Goal: Task Accomplishment & Management: Manage account settings

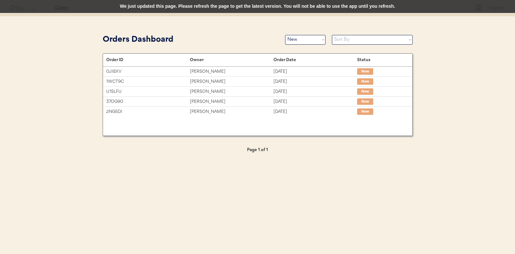
select select ""new""
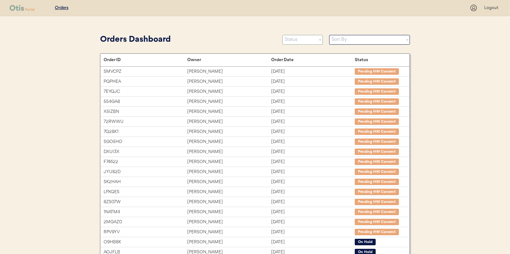
click at [301, 38] on select "Status On Hold New In Progress Complete Pending HW Consent Canceled" at bounding box center [303, 40] width 40 height 10
click at [283, 35] on select "Status On Hold New In Progress Complete Pending HW Consent Canceled" at bounding box center [303, 40] width 40 height 10
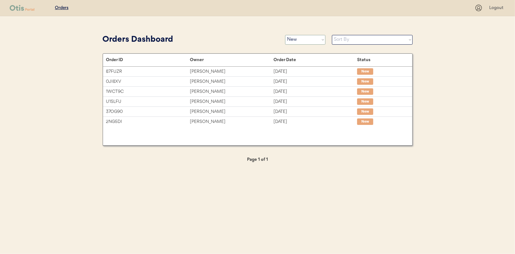
click at [300, 38] on select "Status On Hold New In Progress Complete Pending HW Consent Canceled" at bounding box center [305, 40] width 40 height 10
click at [285, 35] on select "Status On Hold New In Progress Complete Pending HW Consent Canceled" at bounding box center [305, 40] width 40 height 10
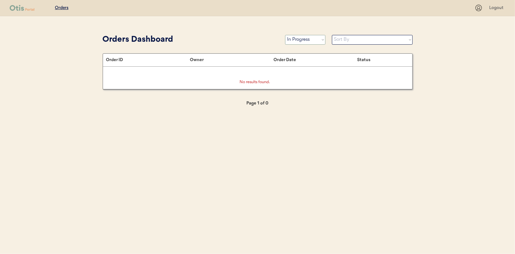
click at [295, 42] on select "Status On Hold New In Progress Complete Pending HW Consent Canceled" at bounding box center [305, 40] width 40 height 10
select select ""new""
click at [285, 35] on select "Status On Hold New In Progress Complete Pending HW Consent Canceled" at bounding box center [305, 40] width 40 height 10
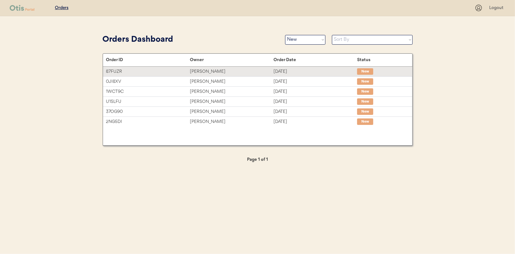
click at [213, 75] on div "victoria martell" at bounding box center [232, 71] width 84 height 7
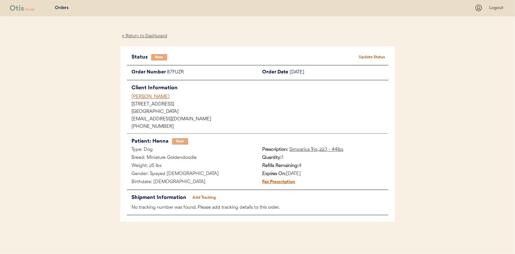
click at [376, 56] on button "Update Status" at bounding box center [372, 57] width 32 height 9
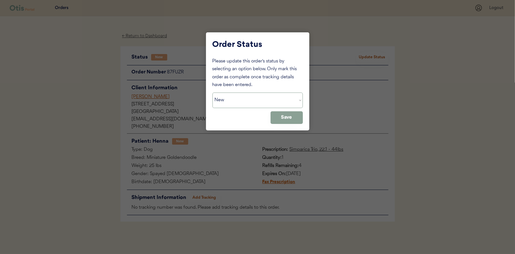
click at [238, 99] on select "Status On Hold New In Progress Complete Pending HW Consent Canceled" at bounding box center [258, 100] width 90 height 16
select select ""in_progress""
click at [213, 92] on select "Status On Hold New In Progress Complete Pending HW Consent Canceled" at bounding box center [258, 100] width 90 height 16
click at [289, 121] on button "Save" at bounding box center [287, 117] width 32 height 13
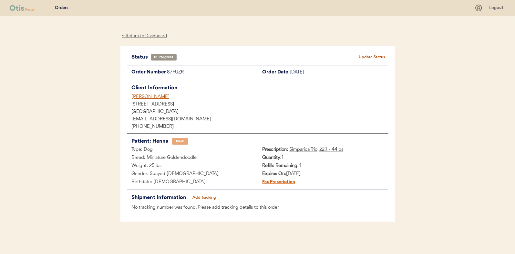
click at [151, 36] on div "← Return to Dashboard" at bounding box center [144, 35] width 48 height 7
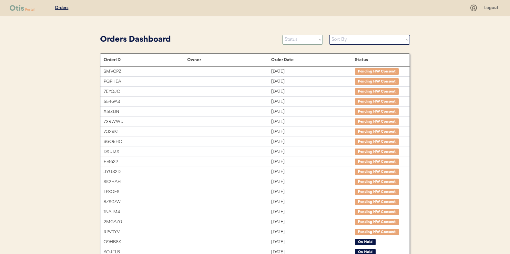
click at [297, 40] on select "Status On Hold New In Progress Complete Pending HW Consent Canceled" at bounding box center [303, 40] width 40 height 10
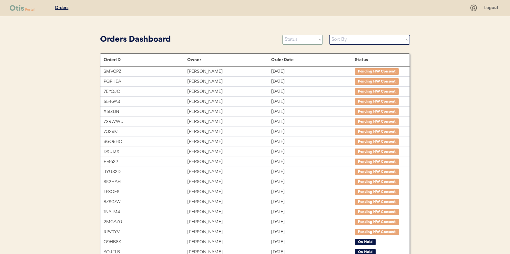
select select ""new""
click at [283, 35] on select "Status On Hold New In Progress Complete Pending HW Consent Canceled" at bounding box center [303, 40] width 40 height 10
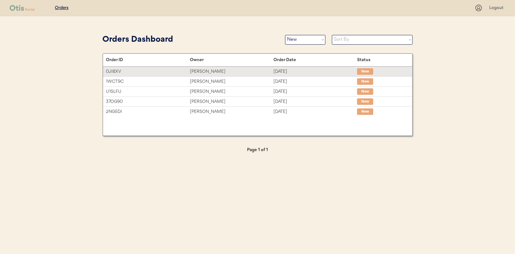
click at [204, 70] on div "Danny Brasher" at bounding box center [232, 71] width 84 height 7
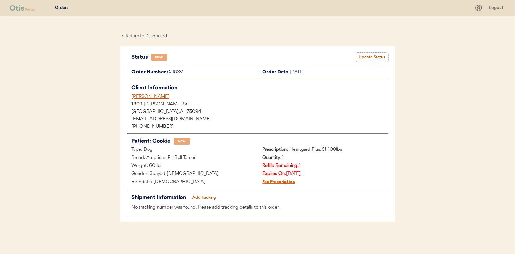
click at [377, 57] on button "Update Status" at bounding box center [372, 57] width 32 height 9
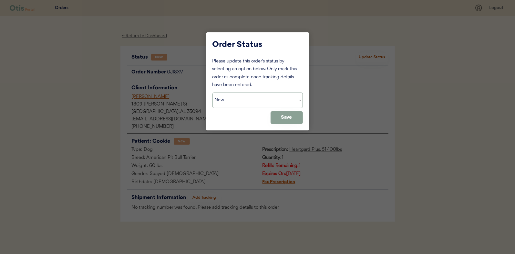
click at [253, 95] on select "Status On Hold New In Progress Complete Pending HW Consent Canceled" at bounding box center [258, 100] width 90 height 16
select select ""in_progress""
click at [213, 92] on select "Status On Hold New In Progress Complete Pending HW Consent Canceled" at bounding box center [258, 100] width 90 height 16
click at [286, 116] on button "Save" at bounding box center [287, 117] width 32 height 13
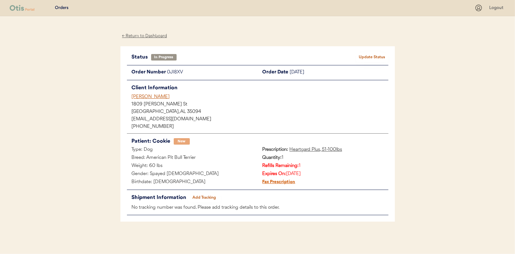
click at [153, 36] on div "← Return to Dashboard" at bounding box center [144, 35] width 48 height 7
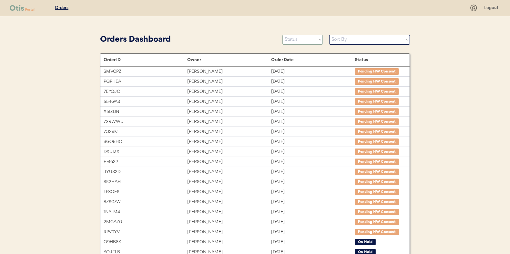
click at [291, 40] on select "Status On Hold New In Progress Complete Pending HW Consent Canceled" at bounding box center [303, 40] width 40 height 10
select select ""new""
click at [283, 35] on select "Status On Hold New In Progress Complete Pending HW Consent Canceled" at bounding box center [303, 40] width 40 height 10
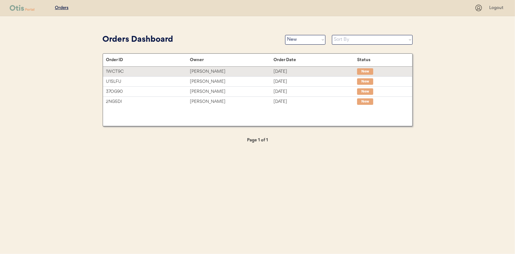
click at [207, 69] on div "[PERSON_NAME]" at bounding box center [232, 71] width 84 height 7
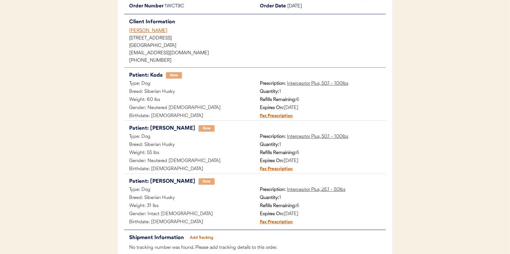
scroll to position [41, 0]
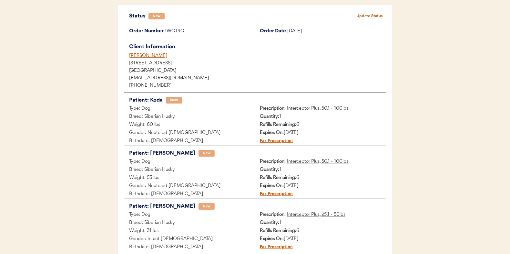
click at [378, 14] on button "Update Status" at bounding box center [370, 16] width 32 height 9
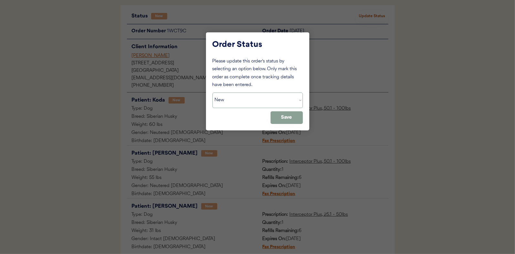
click at [233, 100] on select "Status On Hold New In Progress Complete Pending HW Consent Canceled" at bounding box center [258, 100] width 90 height 16
select select ""in_progress""
click at [213, 92] on select "Status On Hold New In Progress Complete Pending HW Consent Canceled" at bounding box center [258, 100] width 90 height 16
click at [287, 120] on button "Save" at bounding box center [287, 117] width 32 height 13
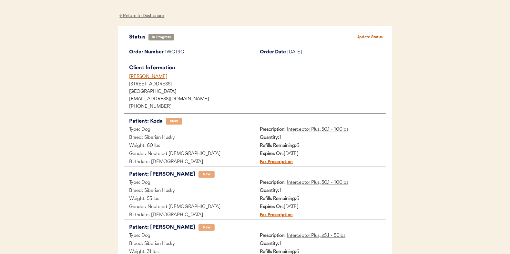
scroll to position [0, 0]
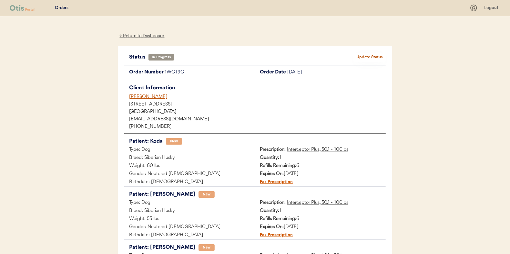
click at [141, 36] on div "← Return to Dashboard" at bounding box center [142, 35] width 48 height 7
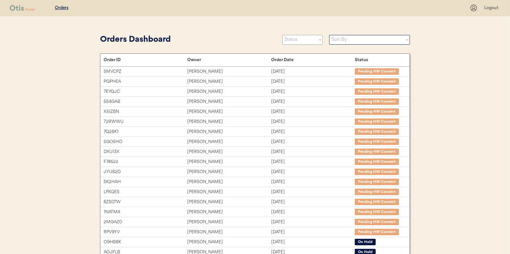
click at [303, 42] on select "Status On Hold New In Progress Complete Pending HW Consent Canceled" at bounding box center [303, 40] width 40 height 10
select select ""new""
click at [283, 35] on select "Status On Hold New In Progress Complete Pending HW Consent Canceled" at bounding box center [303, 40] width 40 height 10
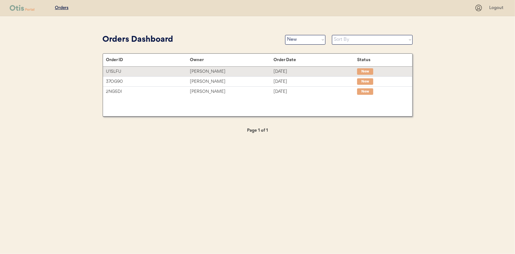
click at [202, 69] on div "Millie Lauer" at bounding box center [232, 71] width 84 height 7
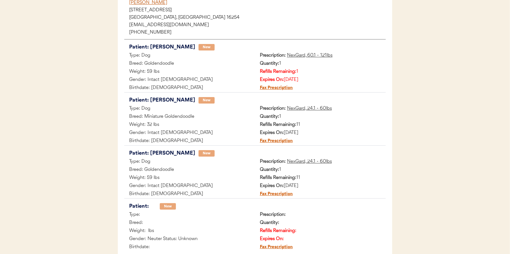
scroll to position [62, 0]
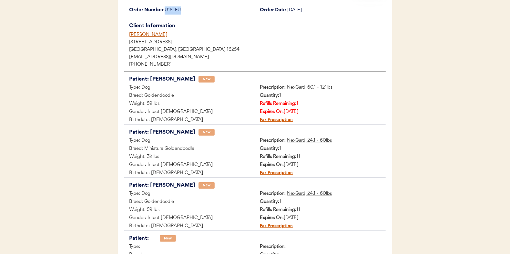
drag, startPoint x: 186, startPoint y: 10, endPoint x: 164, endPoint y: 10, distance: 22.6
click at [164, 10] on div "Order Number U1SLFU" at bounding box center [189, 10] width 131 height 8
copy div "U1SLFU"
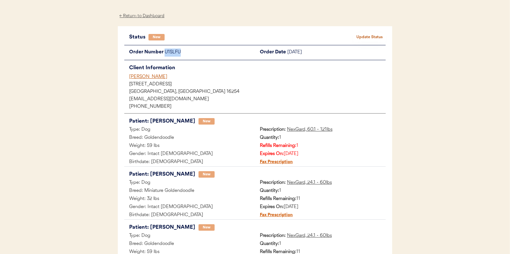
scroll to position [0, 0]
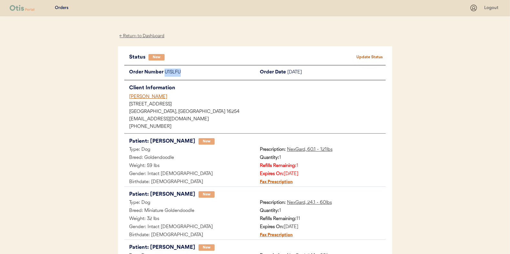
click at [371, 55] on button "Update Status" at bounding box center [370, 57] width 32 height 9
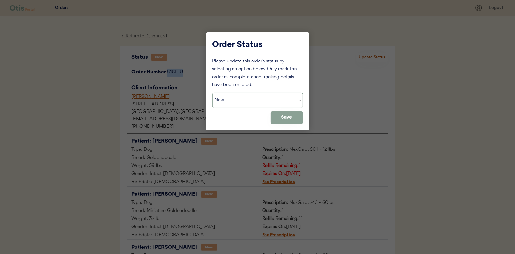
click at [255, 98] on select "Status On Hold New In Progress Complete Pending HW Consent Canceled" at bounding box center [258, 100] width 90 height 16
select select ""on_hold""
click at [213, 92] on select "Status On Hold New In Progress Complete Pending HW Consent Canceled" at bounding box center [258, 100] width 90 height 16
click at [288, 116] on button "Save" at bounding box center [287, 117] width 32 height 13
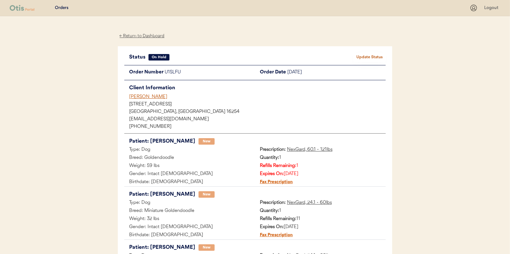
click at [142, 34] on div "← Return to Dashboard" at bounding box center [142, 35] width 48 height 7
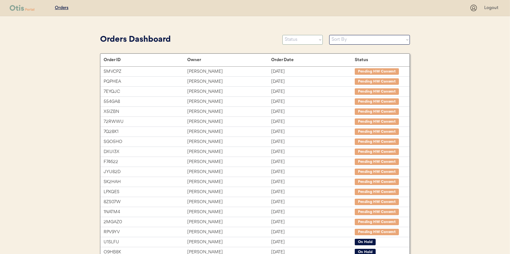
click at [297, 36] on select "Status On Hold New In Progress Complete Pending HW Consent Canceled" at bounding box center [303, 40] width 40 height 10
select select ""new""
click at [283, 35] on select "Status On Hold New In Progress Complete Pending HW Consent Canceled" at bounding box center [303, 40] width 40 height 10
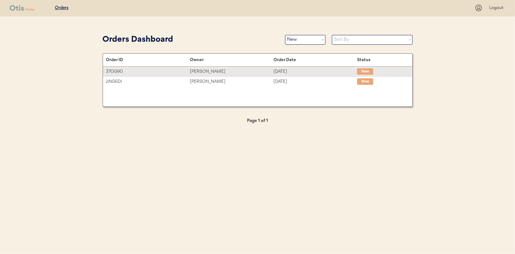
click at [209, 71] on div "Laura Clegg" at bounding box center [232, 71] width 84 height 7
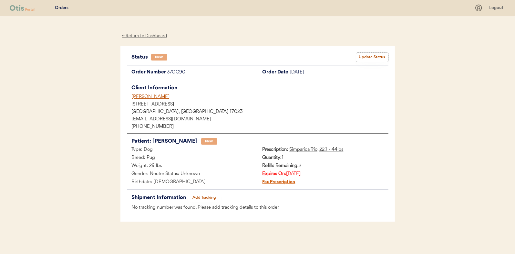
click at [371, 57] on button "Update Status" at bounding box center [372, 57] width 32 height 9
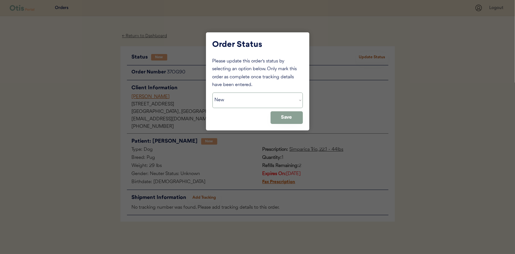
click at [234, 99] on select "Status On Hold New In Progress Complete Pending HW Consent Canceled" at bounding box center [258, 100] width 90 height 16
select select ""in_progress""
click at [213, 92] on select "Status On Hold New In Progress Complete Pending HW Consent Canceled" at bounding box center [258, 100] width 90 height 16
click at [284, 119] on button "Save" at bounding box center [287, 117] width 32 height 13
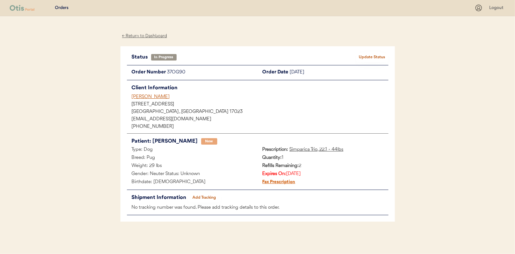
click at [149, 37] on div "← Return to Dashboard" at bounding box center [144, 35] width 48 height 7
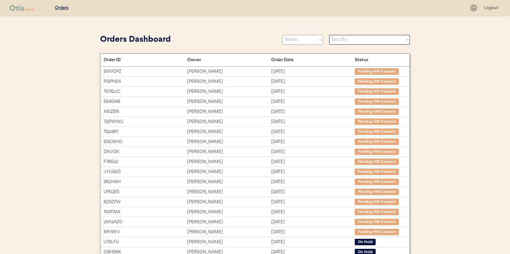
click at [297, 41] on select "Status On Hold New In Progress Complete Pending HW Consent Canceled" at bounding box center [303, 40] width 40 height 10
select select ""new""
click at [283, 35] on select "Status On Hold New In Progress Complete Pending HW Consent Canceled" at bounding box center [303, 40] width 40 height 10
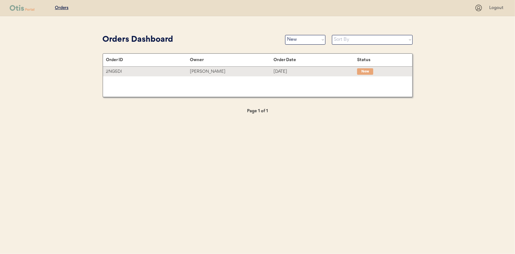
click at [207, 70] on div "[PERSON_NAME]" at bounding box center [232, 71] width 84 height 7
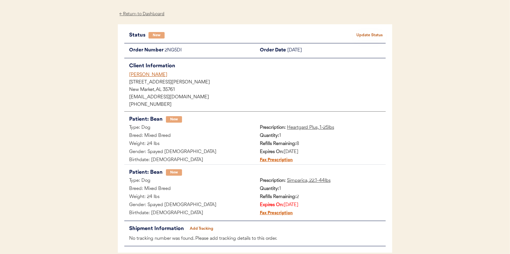
scroll to position [32, 0]
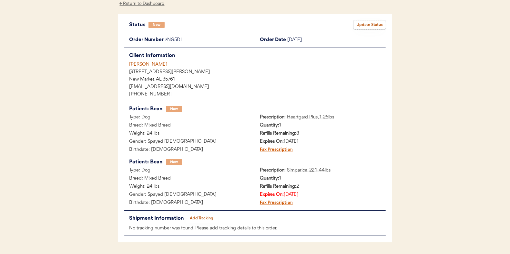
click at [372, 23] on button "Update Status" at bounding box center [370, 24] width 32 height 9
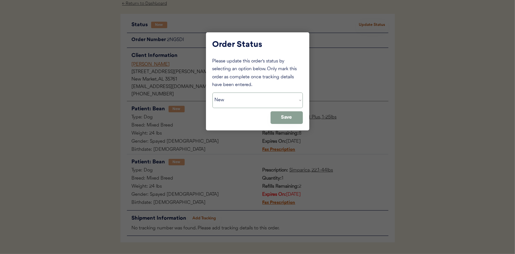
click at [249, 99] on select "Status On Hold New In Progress Complete Pending HW Consent Canceled" at bounding box center [258, 100] width 90 height 16
select select ""in_progress""
click at [213, 92] on select "Status On Hold New In Progress Complete Pending HW Consent Canceled" at bounding box center [258, 100] width 90 height 16
click at [282, 117] on button "Save" at bounding box center [287, 117] width 32 height 13
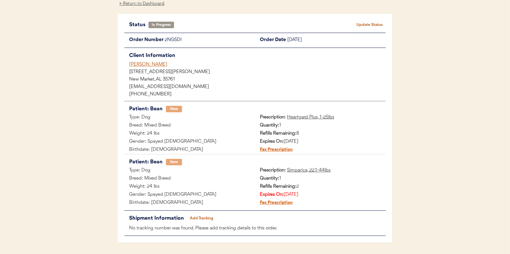
scroll to position [0, 0]
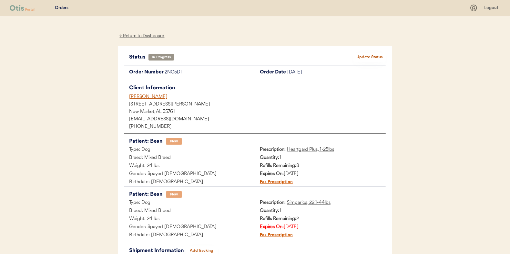
click at [142, 36] on div "← Return to Dashboard" at bounding box center [142, 35] width 48 height 7
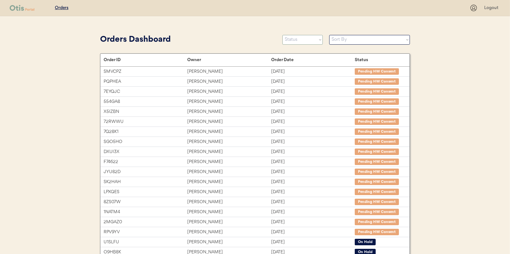
click at [300, 39] on select "Status On Hold New In Progress Complete Pending HW Consent Canceled" at bounding box center [303, 40] width 40 height 10
select select ""new""
click at [283, 35] on select "Status On Hold New In Progress Complete Pending HW Consent Canceled" at bounding box center [303, 40] width 40 height 10
